Goal: Use online tool/utility: Utilize a website feature to perform a specific function

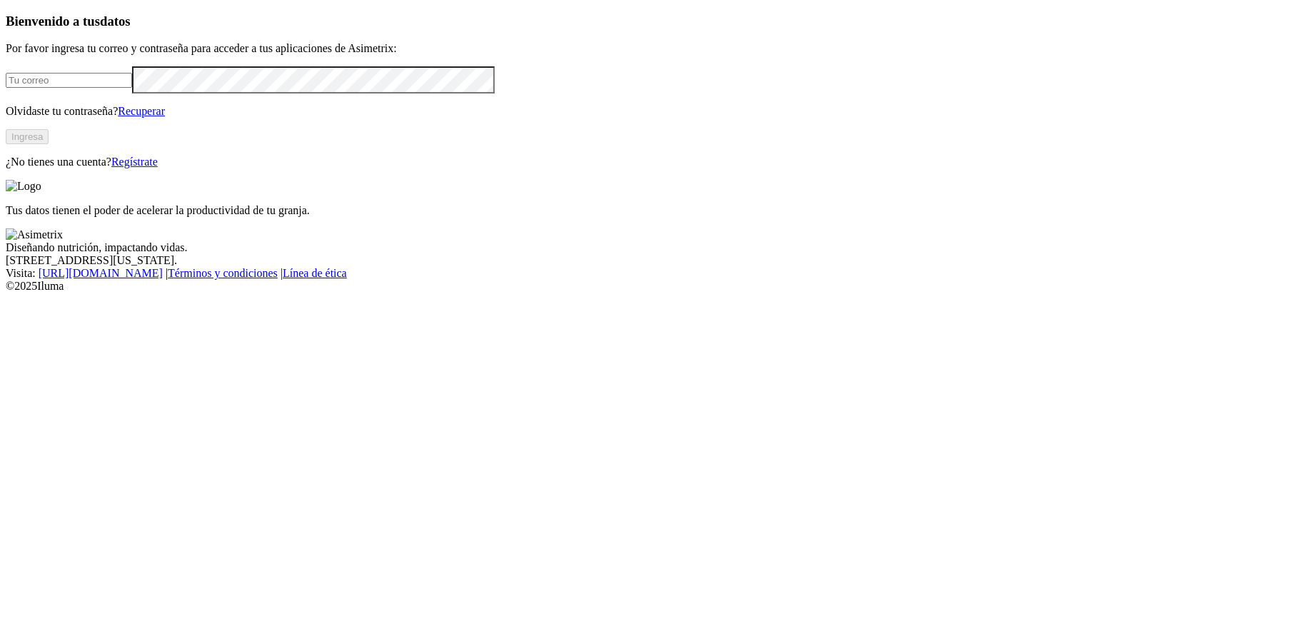
type input "[PERSON_NAME][EMAIL_ADDRESS][PERSON_NAME][DOMAIN_NAME]"
click at [49, 144] on button "Ingresa" at bounding box center [27, 136] width 43 height 15
